Goal: Use online tool/utility

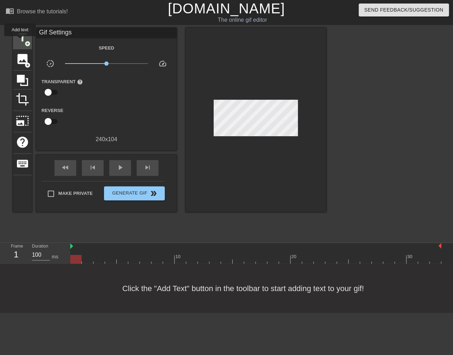
click at [20, 41] on span "title" at bounding box center [22, 37] width 13 height 13
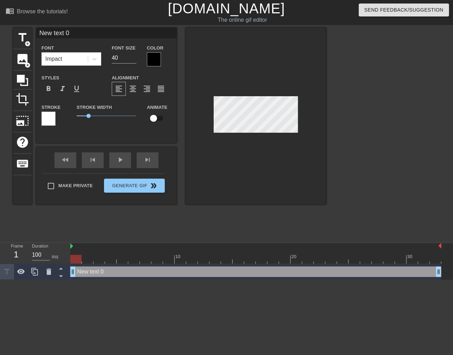
click at [156, 63] on div at bounding box center [154, 59] width 14 height 14
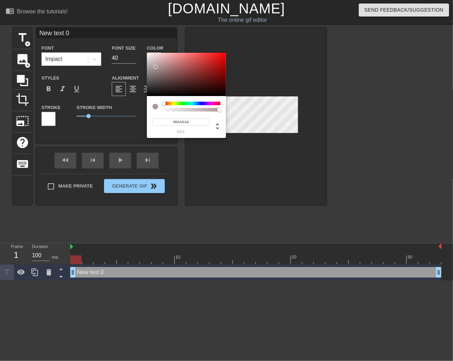
type input "#FFFFFF"
drag, startPoint x: 156, startPoint y: 67, endPoint x: 134, endPoint y: 41, distance: 33.2
click at [134, 41] on div "#FFFFFF hex" at bounding box center [226, 180] width 453 height 361
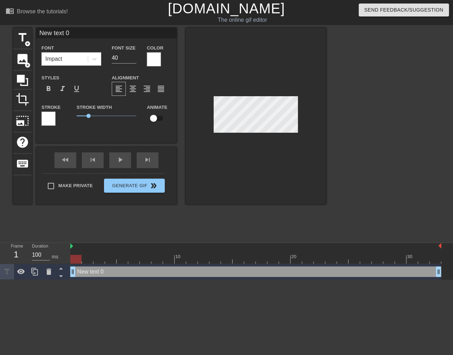
click at [46, 117] on div at bounding box center [48, 119] width 14 height 14
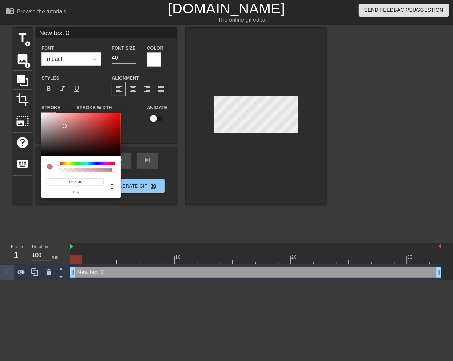
type input "#000000"
drag, startPoint x: 65, startPoint y: 126, endPoint x: 140, endPoint y: 206, distance: 110.0
click at [37, 190] on div "#000000 hex" at bounding box center [226, 180] width 453 height 361
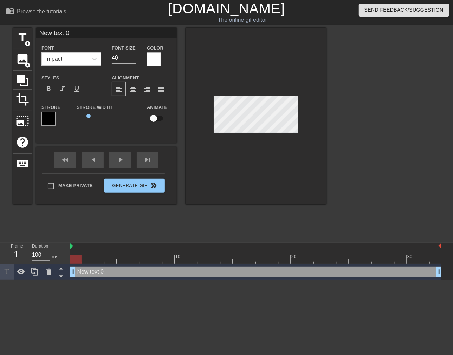
drag, startPoint x: 86, startPoint y: 33, endPoint x: -15, endPoint y: 29, distance: 101.0
click at [0, 29] on html "menu_book Browse the tutorials! [DOMAIN_NAME] The online gif editor Send Feedba…" at bounding box center [226, 140] width 453 height 280
type input "Testing"
click at [222, 146] on div at bounding box center [256, 116] width 141 height 177
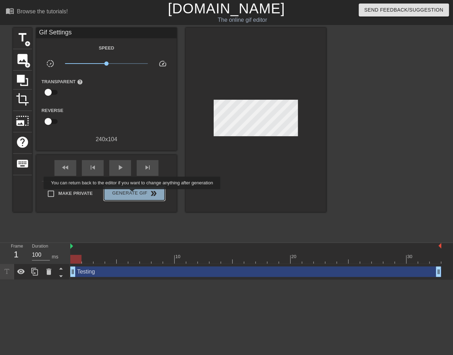
click at [133, 194] on span "Generate Gif double_arrow" at bounding box center [134, 194] width 55 height 8
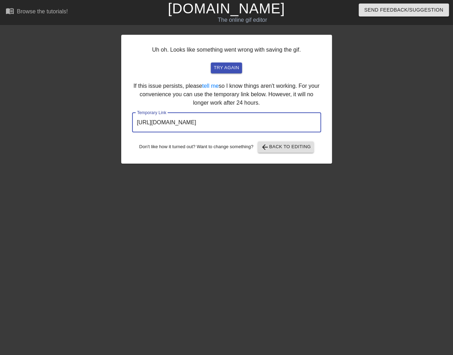
drag, startPoint x: 283, startPoint y: 121, endPoint x: 55, endPoint y: 120, distance: 228.5
click at [55, 120] on div "Uh oh. Looks like something went wrong with saving the gif. try again If this i…" at bounding box center [226, 133] width 453 height 211
